Goal: Task Accomplishment & Management: Manage account settings

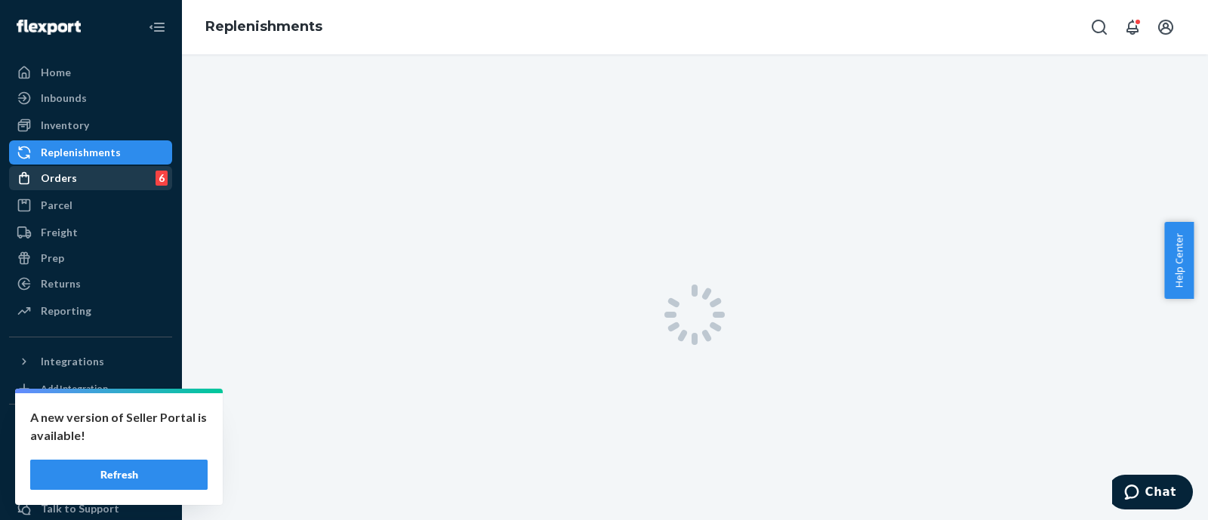
click at [60, 171] on div "Orders" at bounding box center [59, 178] width 36 height 15
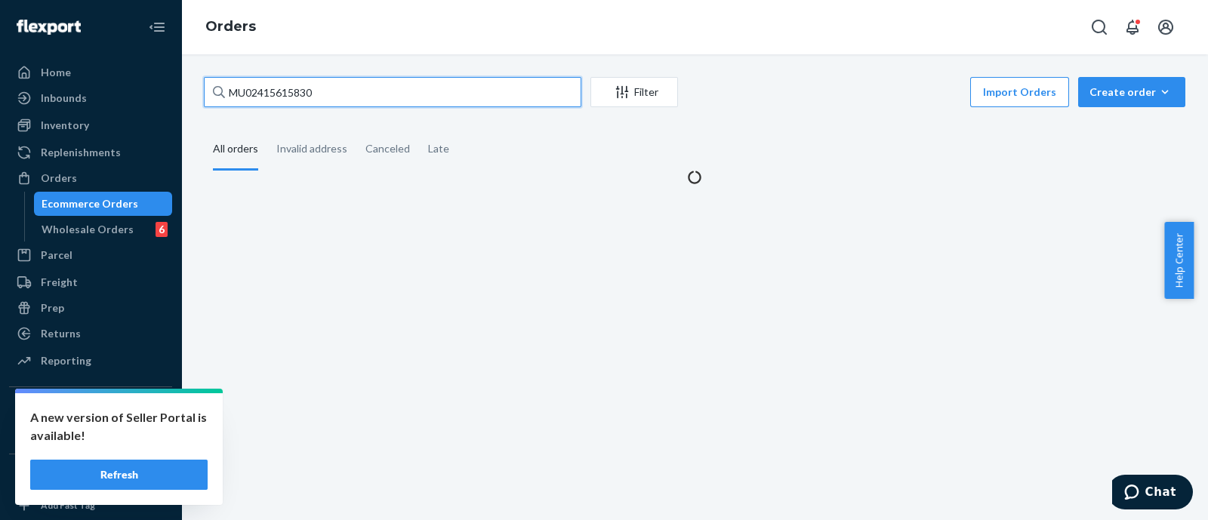
drag, startPoint x: 231, startPoint y: 87, endPoint x: 195, endPoint y: 87, distance: 36.3
click at [195, 87] on div "MU02415615830 Filter Import Orders Create order Ecommerce order Removal order A…" at bounding box center [695, 131] width 1004 height 108
paste input "76"
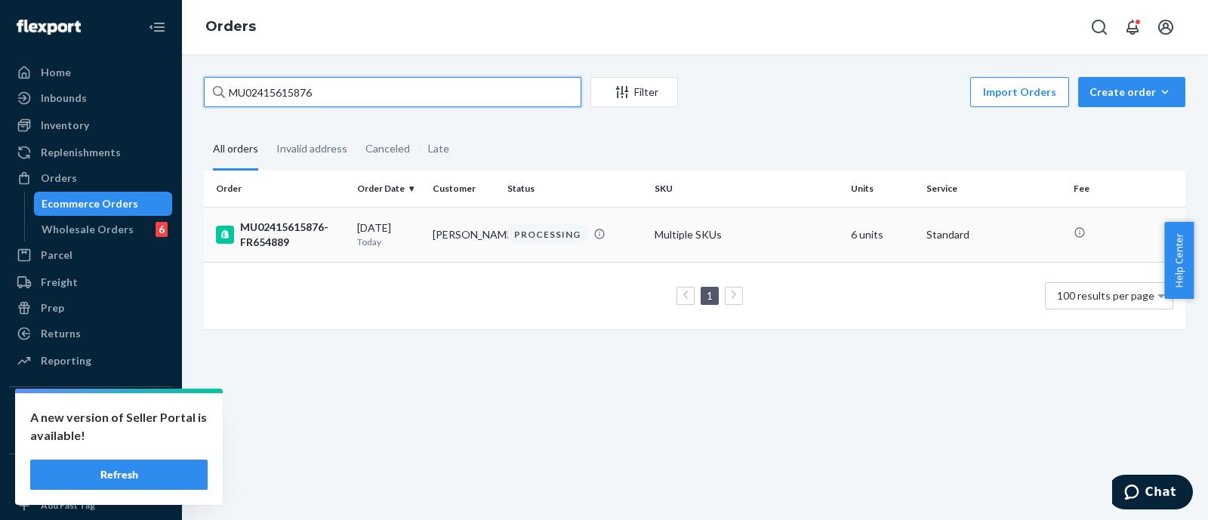
type input "MU02415615876"
click at [267, 234] on div "MU02415615876-FR654889" at bounding box center [280, 235] width 129 height 30
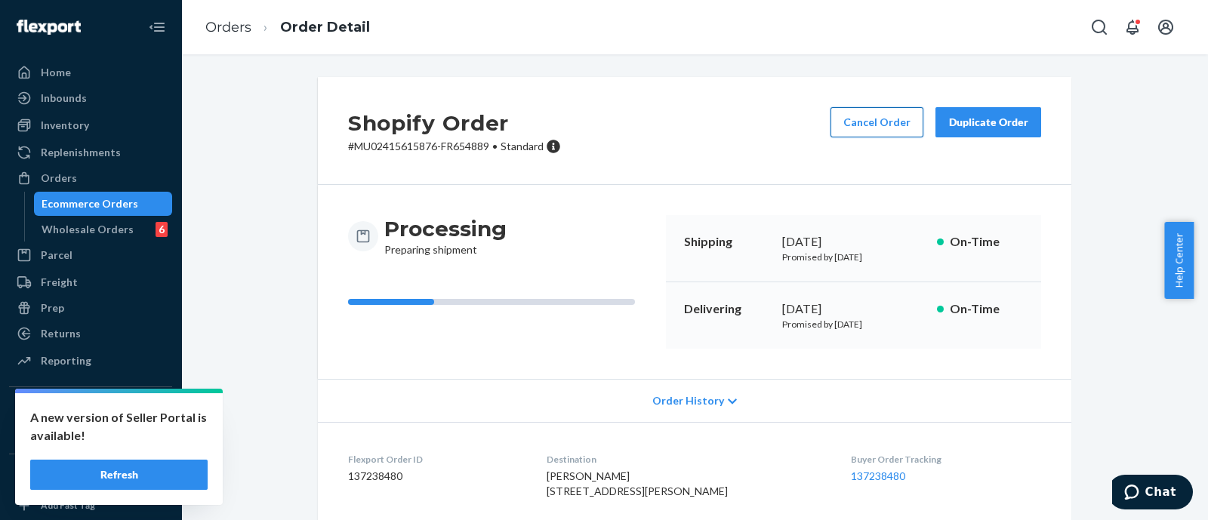
click at [847, 129] on button "Cancel Order" at bounding box center [877, 122] width 93 height 30
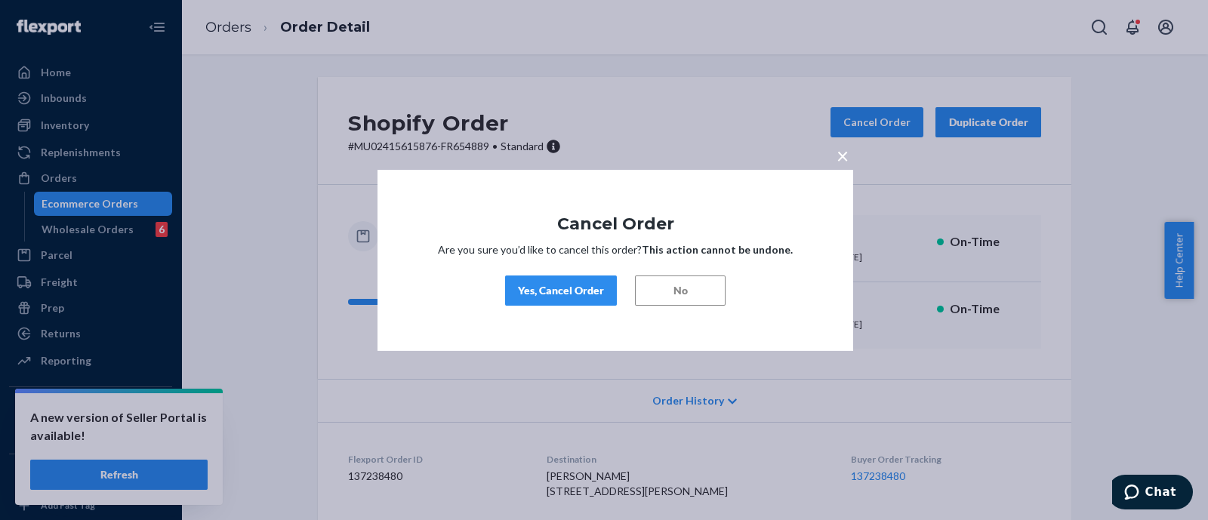
click at [544, 281] on button "Yes, Cancel Order" at bounding box center [561, 291] width 112 height 30
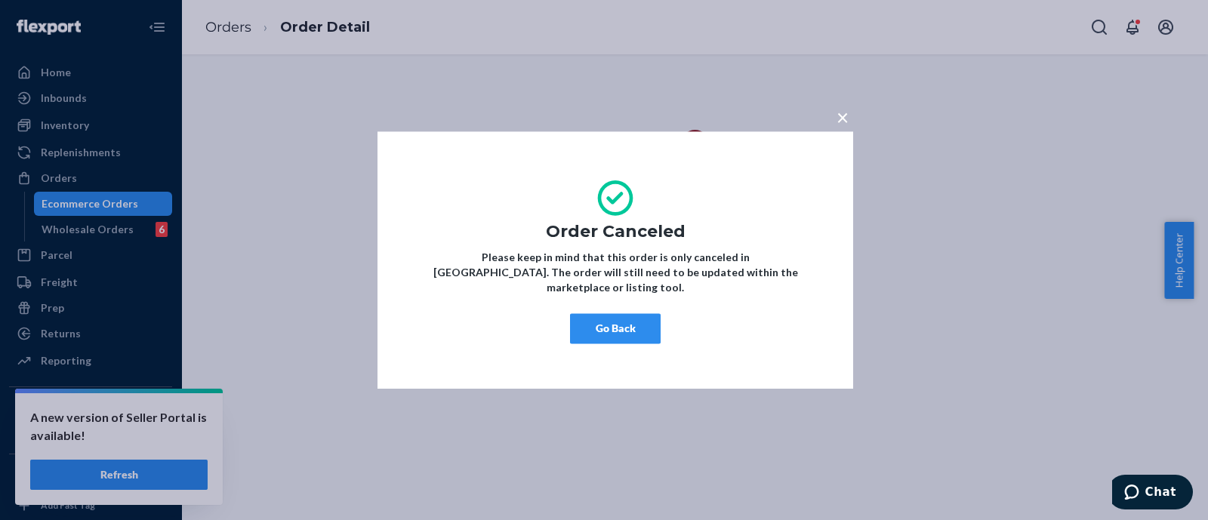
drag, startPoint x: 844, startPoint y: 122, endPoint x: 819, endPoint y: 17, distance: 107.2
click at [844, 122] on span "×" at bounding box center [843, 117] width 12 height 26
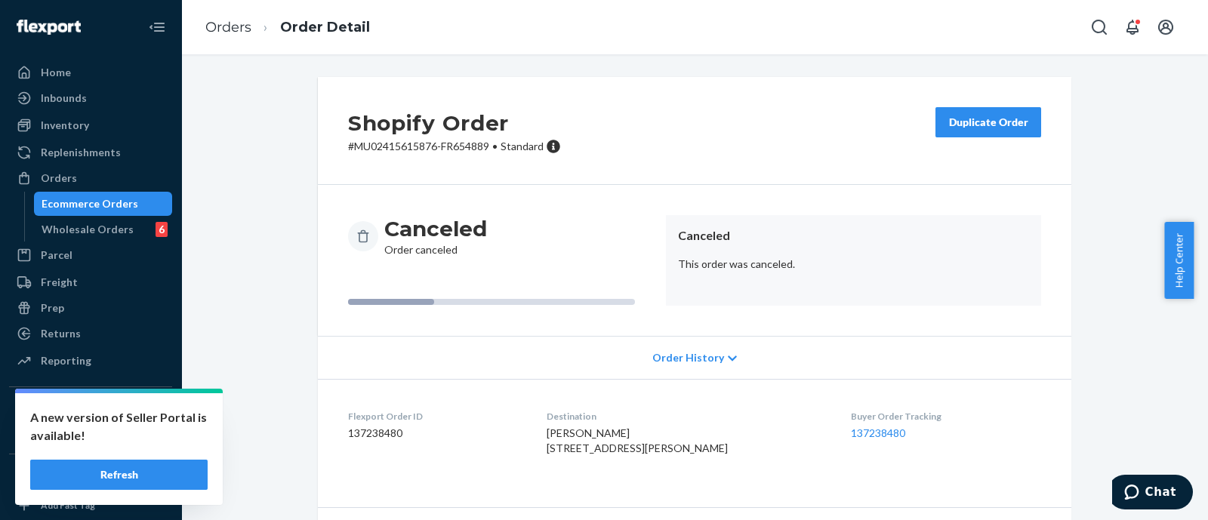
click at [669, 141] on div "Shopify Order # MU02415615876-FR654889 • Standard Duplicate Order" at bounding box center [695, 131] width 754 height 108
